Goal: Navigation & Orientation: Go to known website

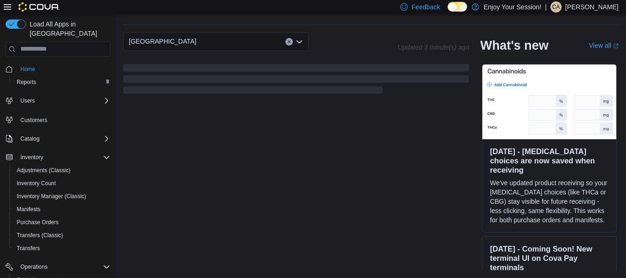
scroll to position [104, 0]
